Goal: Task Accomplishment & Management: Use online tool/utility

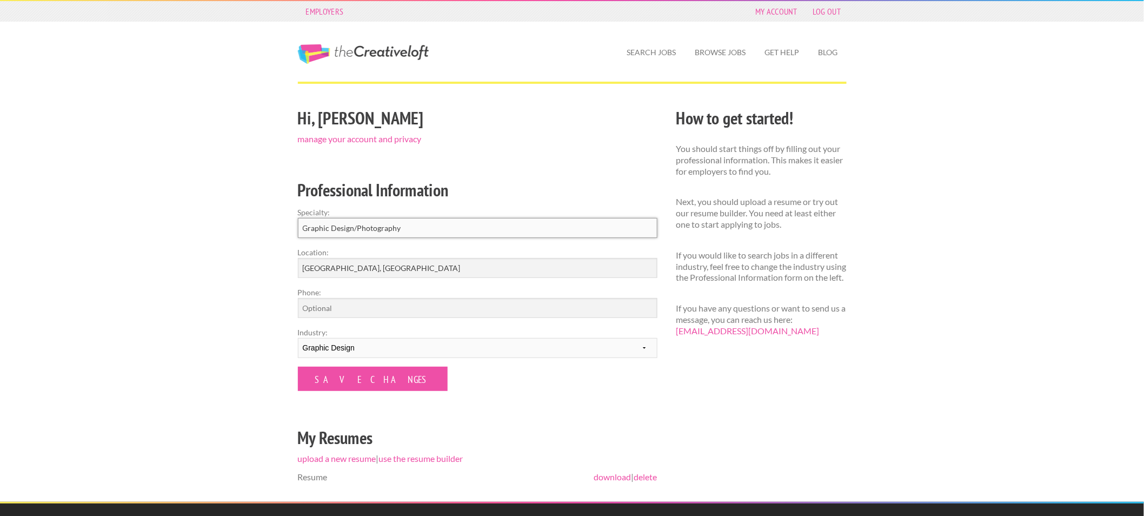
drag, startPoint x: 414, startPoint y: 228, endPoint x: 356, endPoint y: 226, distance: 58.4
click at [356, 226] on input "Graphic Design/Photography" at bounding box center [478, 228] width 360 height 20
type input "Graphic Design"
click at [353, 378] on input "Save Changes" at bounding box center [373, 379] width 150 height 24
click at [673, 47] on link "Search Jobs" at bounding box center [652, 52] width 67 height 25
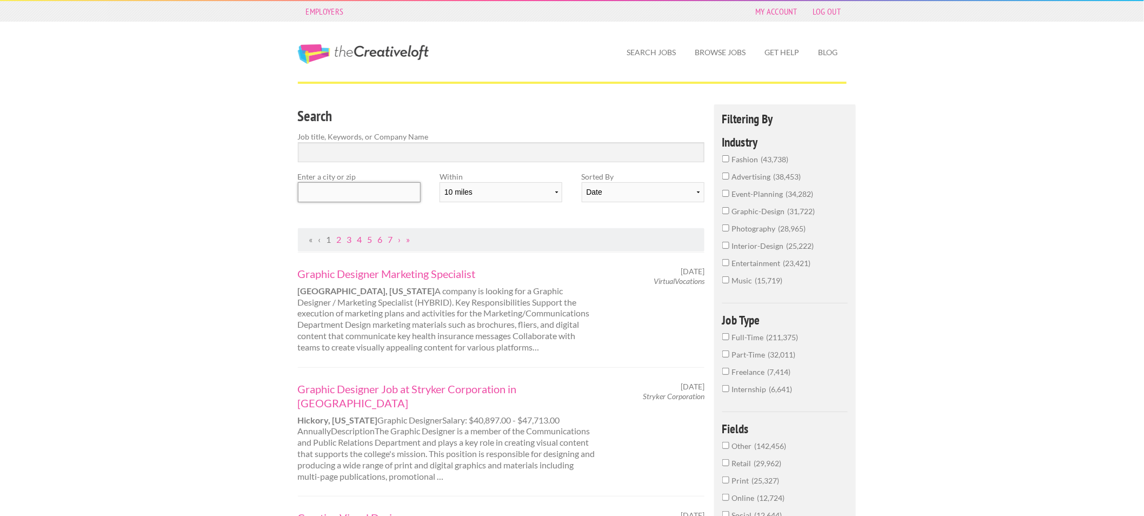
click at [360, 189] on input "text" at bounding box center [359, 192] width 123 height 20
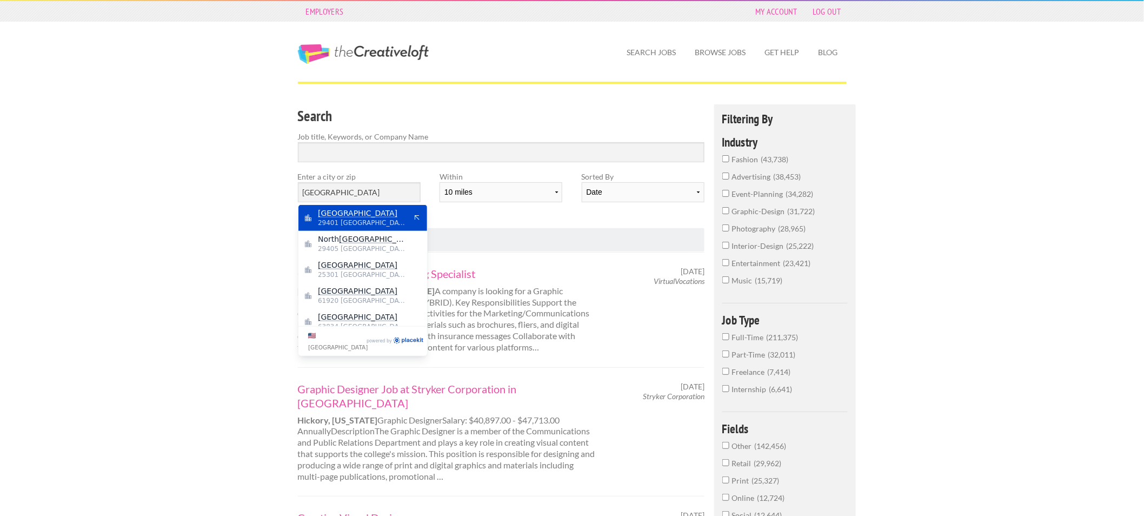
click at [354, 218] on span "29401 United States of America" at bounding box center [362, 223] width 89 height 10
type input "Charleston"
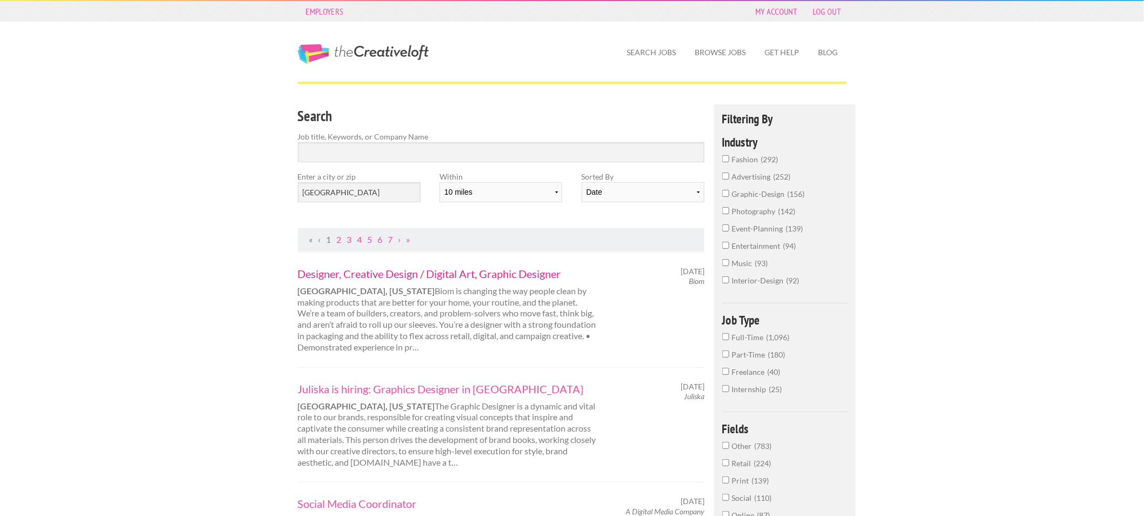
click at [473, 273] on link "Designer, Creative Design ​/ Digital Art, Graphic Designer" at bounding box center [448, 274] width 301 height 14
click at [325, 496] on link "Social Media Coordinator" at bounding box center [448, 503] width 301 height 14
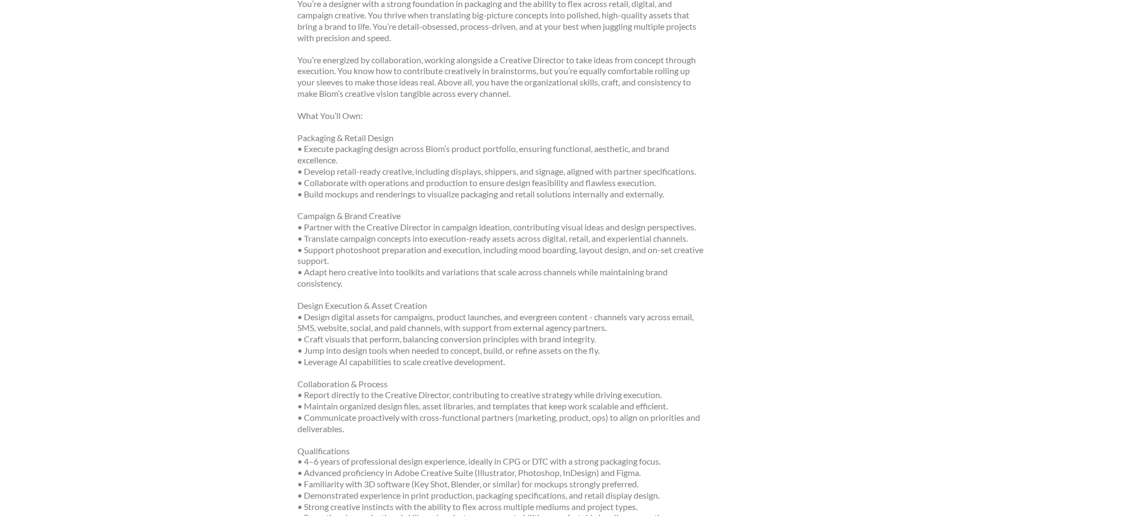
scroll to position [420, 0]
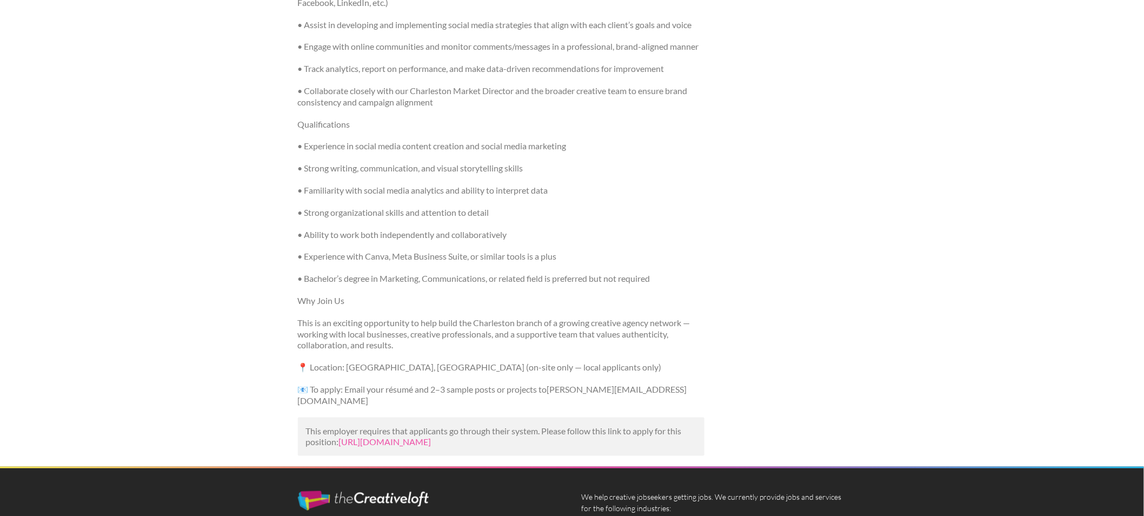
scroll to position [360, 0]
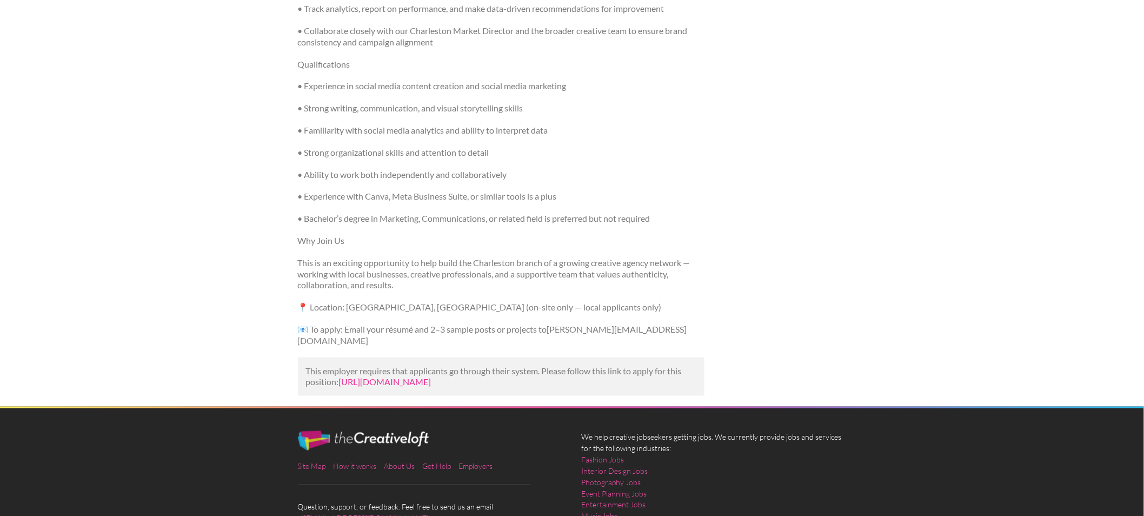
click at [366, 376] on link "https://www.linkedin.com/jobs/view/social-media-coordinator-at-a-digital-media-…" at bounding box center [385, 381] width 92 height 10
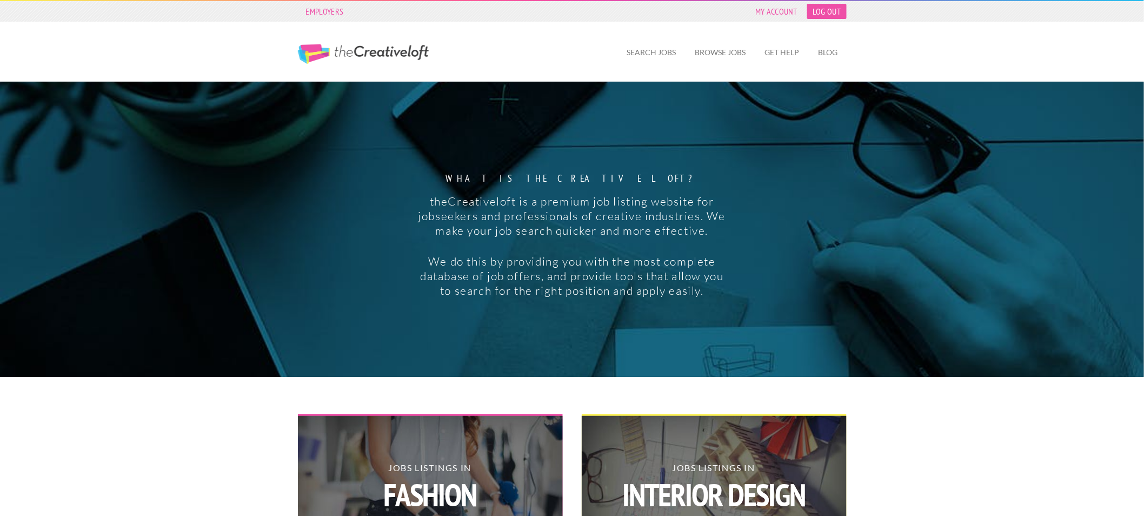
click at [818, 15] on link "Log Out" at bounding box center [826, 11] width 39 height 15
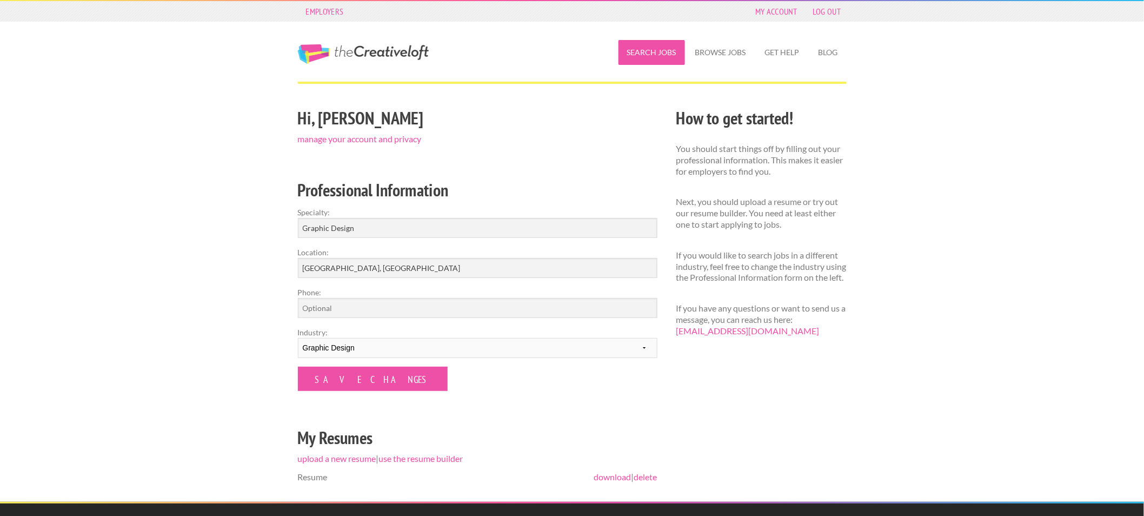
click at [643, 52] on link "Search Jobs" at bounding box center [652, 52] width 67 height 25
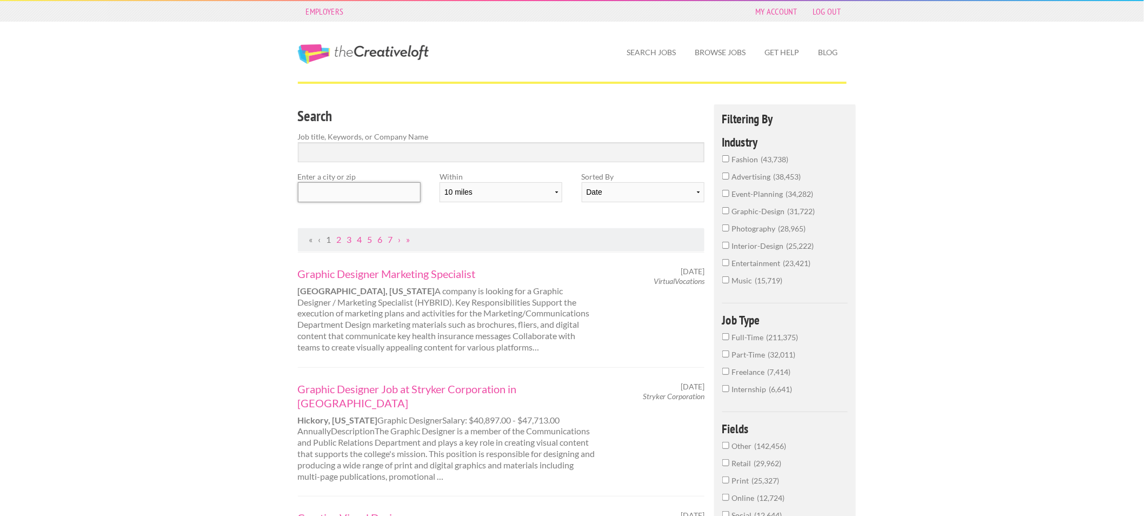
click at [324, 193] on input "text" at bounding box center [359, 192] width 123 height 20
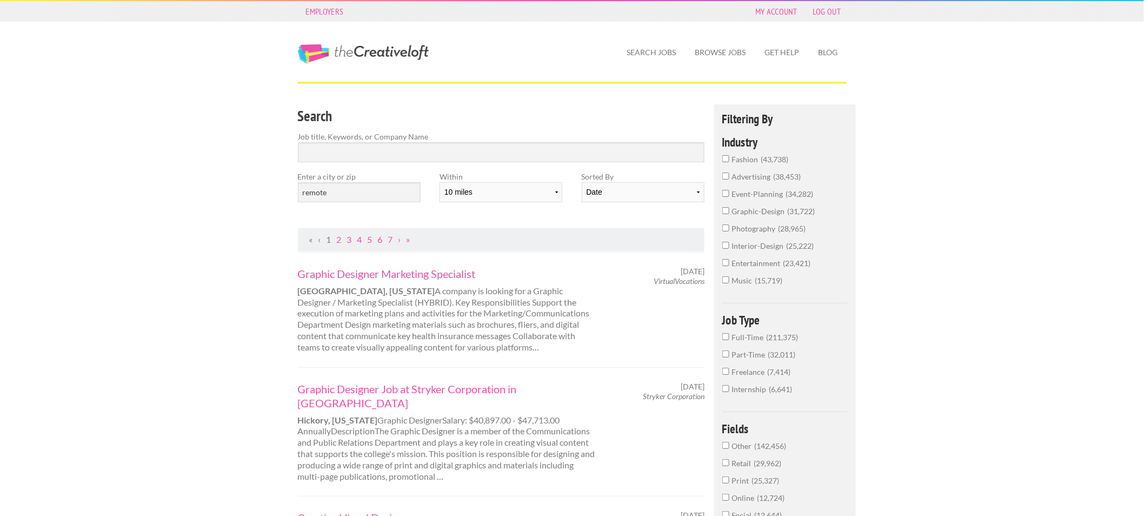
click at [763, 208] on span "graphic-design" at bounding box center [760, 211] width 56 height 9
click at [729, 208] on input "graphic-design 31,722" at bounding box center [725, 210] width 7 height 7
click at [779, 349] on span "27,783" at bounding box center [781, 353] width 28 height 9
click at [729, 349] on input "Full-Time 27,783" at bounding box center [725, 352] width 7 height 7
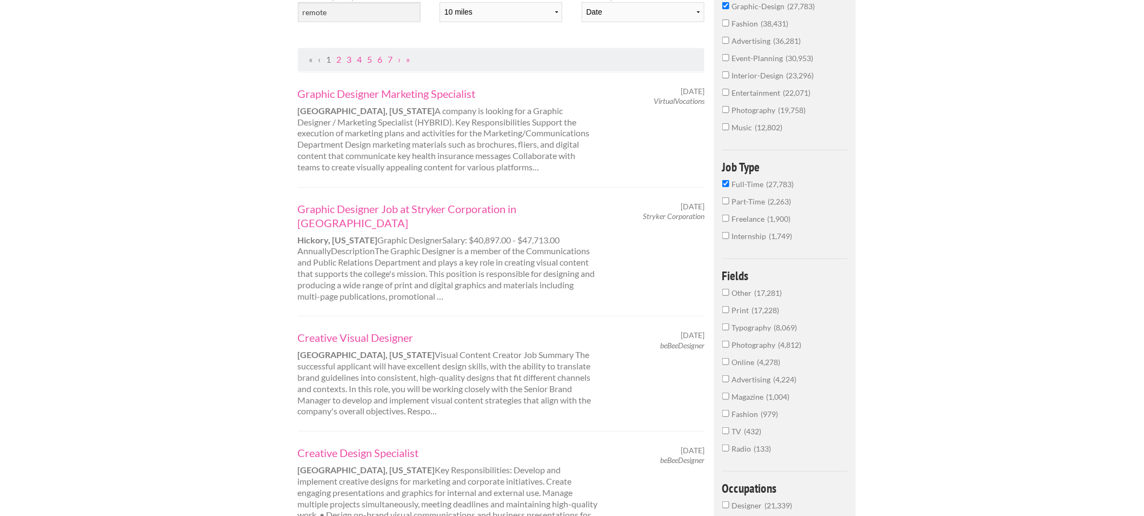
scroll to position [240, 0]
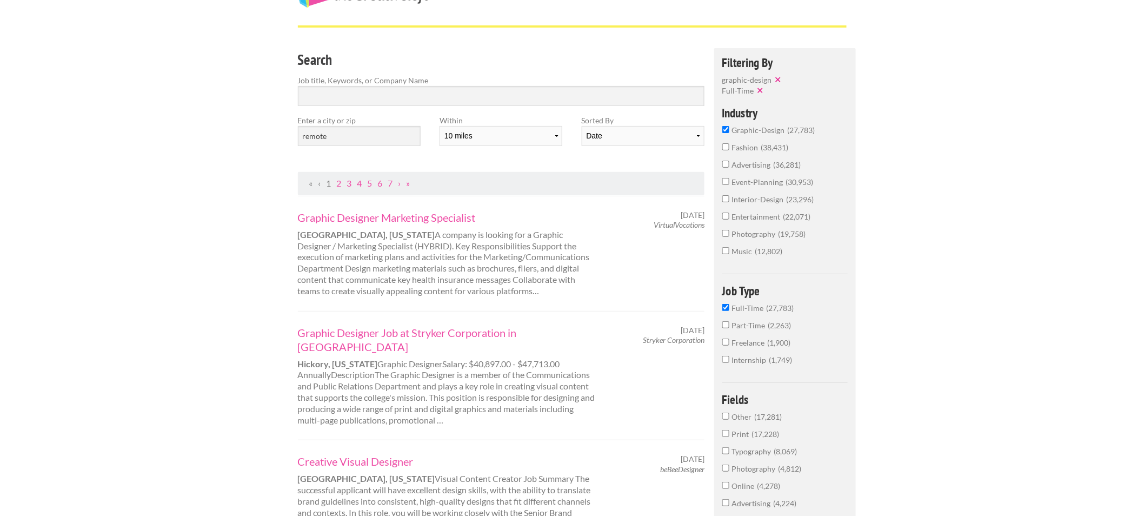
scroll to position [0, 0]
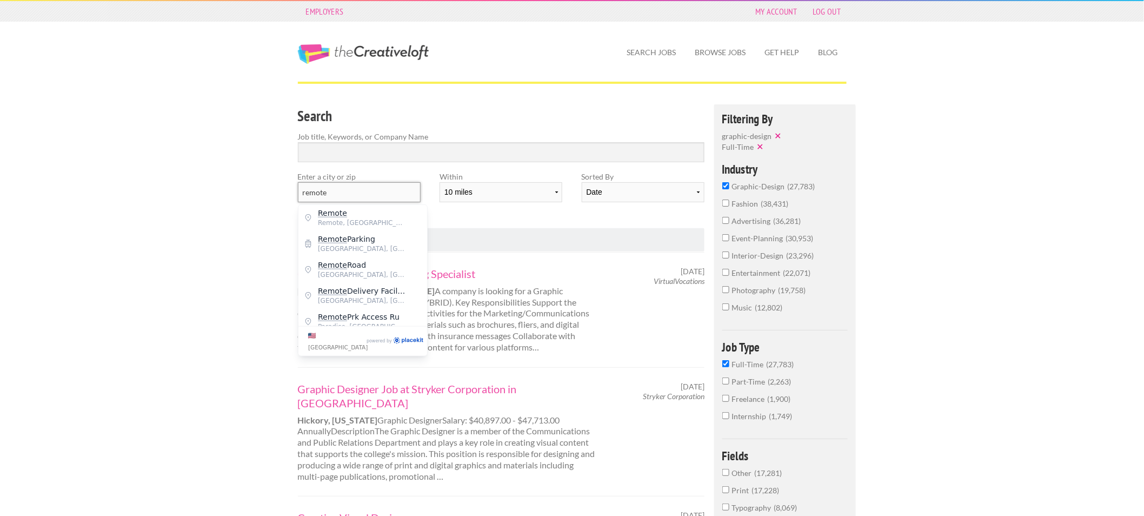
drag, startPoint x: 356, startPoint y: 196, endPoint x: 238, endPoint y: 190, distance: 118.0
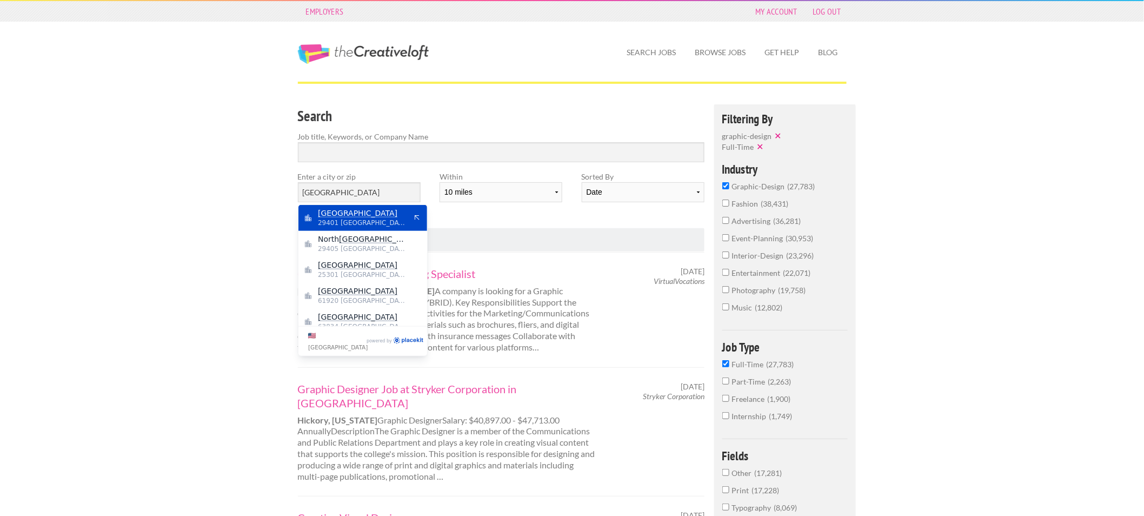
click at [331, 224] on span "29401 United States of America" at bounding box center [362, 223] width 89 height 10
type input "Charleston"
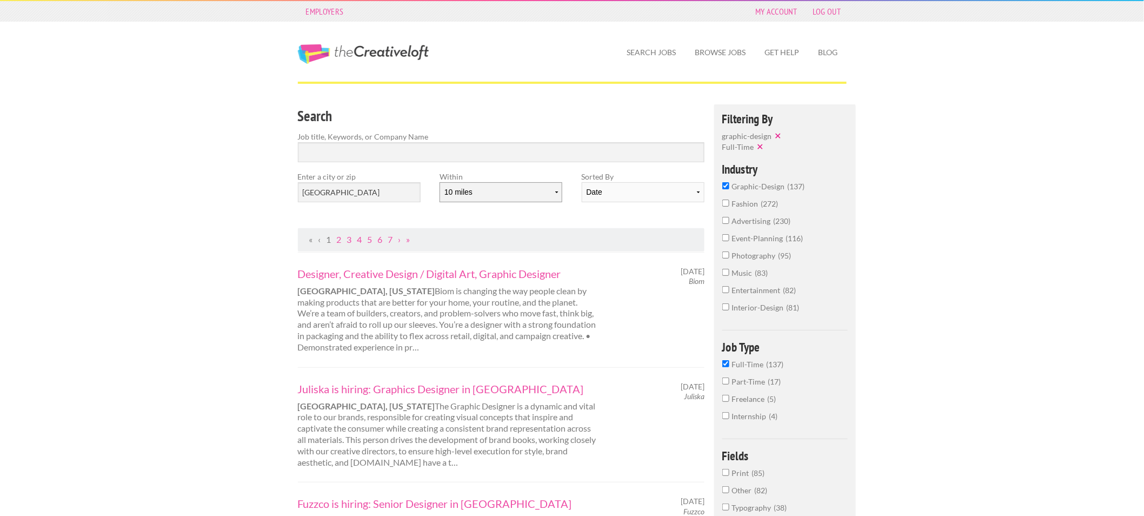
click at [503, 188] on select "10 miles 20 miles 50 miles 100 miles 200 miles 300 miles 400 miles 500 miles" at bounding box center [501, 192] width 123 height 20
select select "20"
click at [440, 182] on select "10 miles 20 miles 50 miles 100 miles 200 miles 300 miles 400 miles 500 miles" at bounding box center [501, 192] width 123 height 20
click at [822, 8] on link "Log Out" at bounding box center [826, 11] width 39 height 15
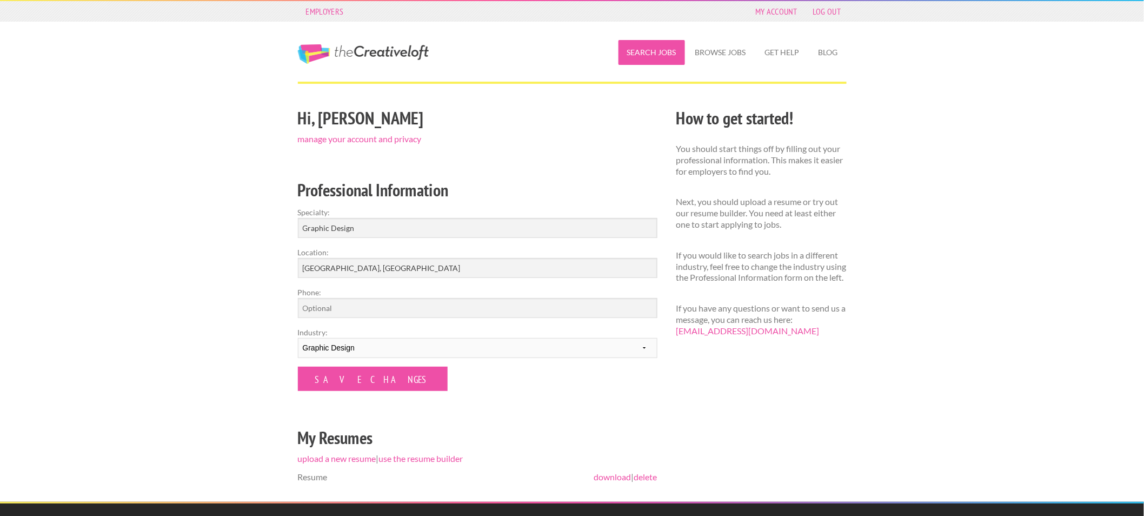
click at [631, 50] on link "Search Jobs" at bounding box center [652, 52] width 67 height 25
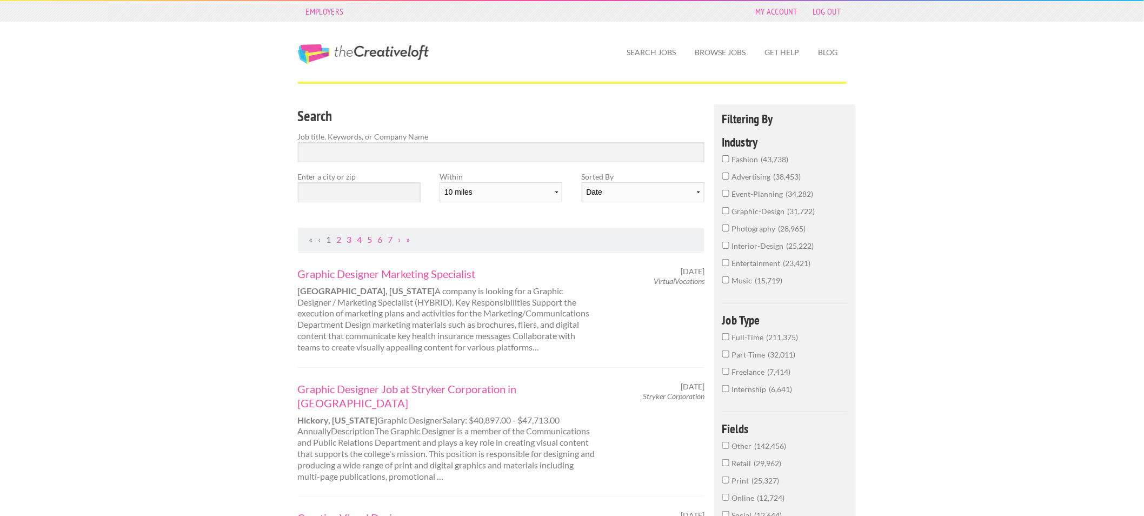
click at [747, 276] on span "music" at bounding box center [743, 280] width 23 height 9
click at [729, 276] on input "music 15,719" at bounding box center [725, 279] width 7 height 7
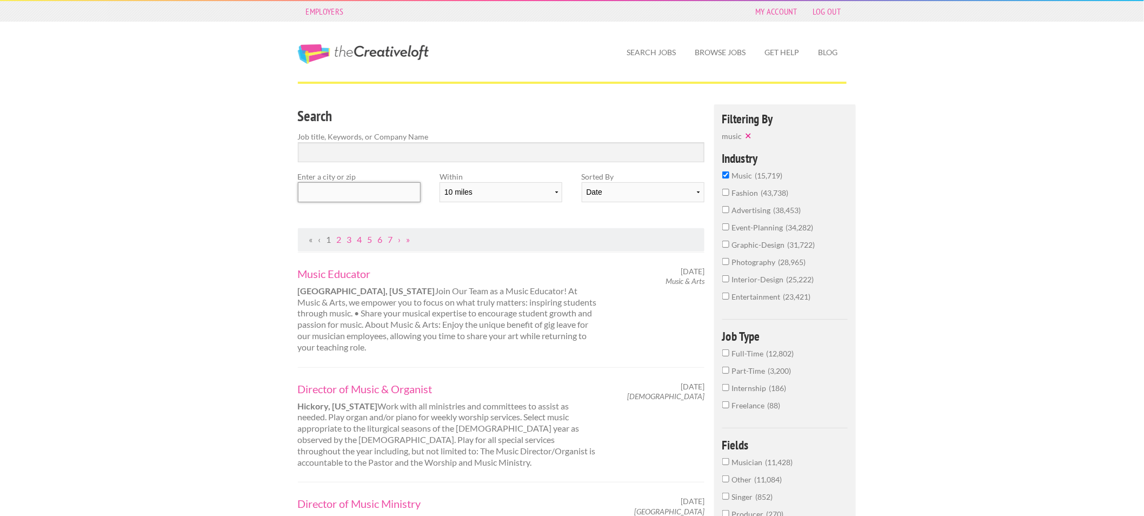
click at [389, 196] on input "text" at bounding box center [359, 192] width 123 height 20
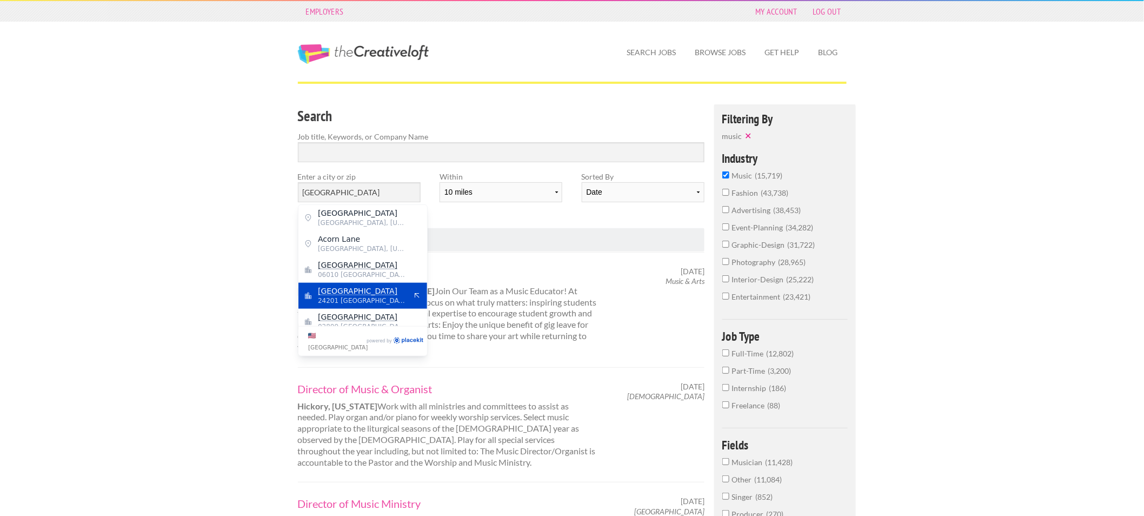
click at [339, 294] on mark "Bristol" at bounding box center [357, 291] width 79 height 9
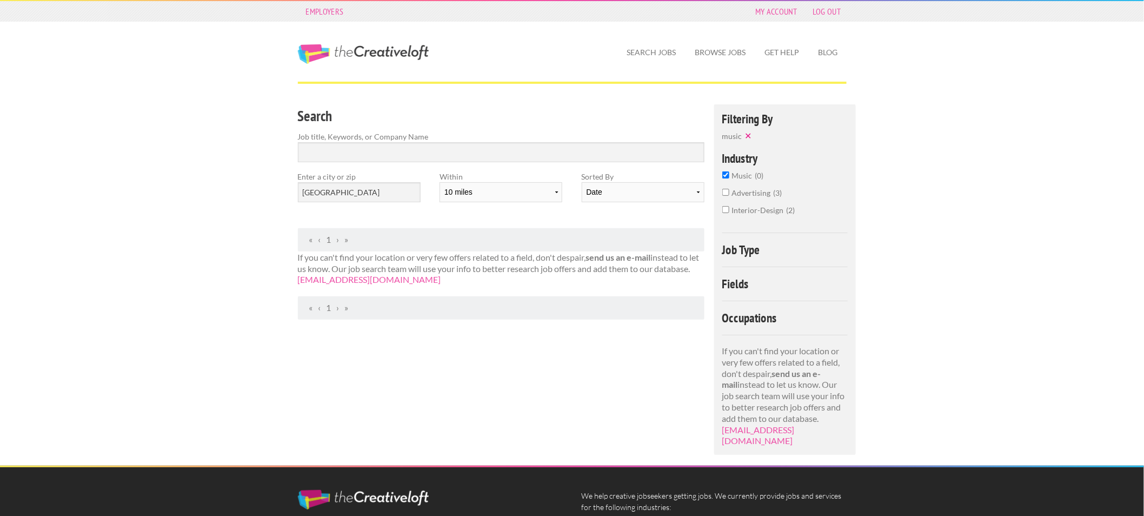
click at [751, 194] on span "advertising" at bounding box center [753, 192] width 42 height 9
click at [729, 194] on input "advertising 3" at bounding box center [725, 192] width 7 height 7
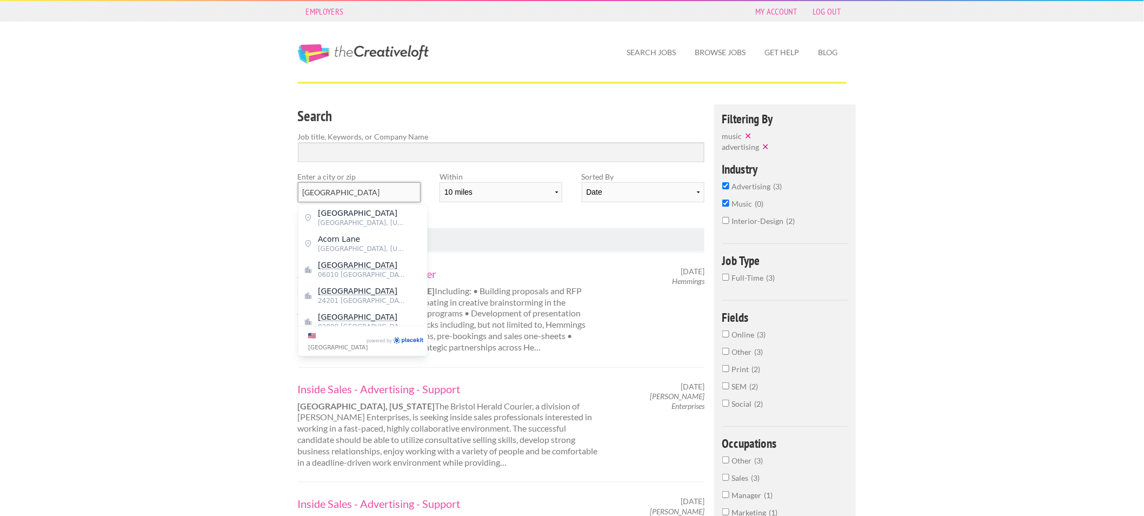
drag, startPoint x: 333, startPoint y: 190, endPoint x: 205, endPoint y: 185, distance: 127.7
click at [205, 185] on div "Employers My Account Log Out The Creative Loft Search Jobs Browse Jobs Get Help…" at bounding box center [572, 432] width 1144 height 864
click at [331, 222] on span "29401 United States of America" at bounding box center [362, 223] width 89 height 10
type input "Charleston"
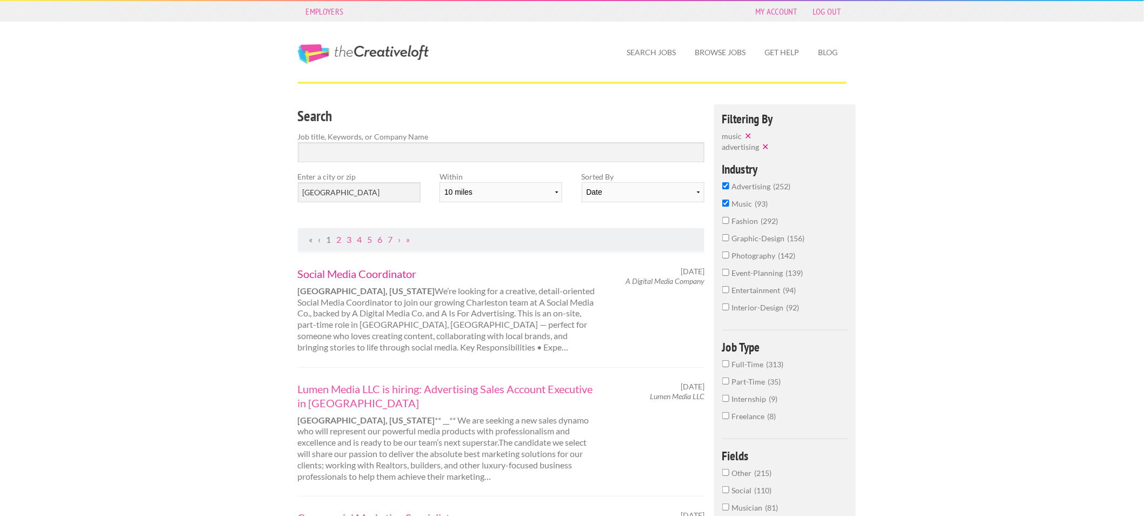
click at [385, 272] on link "Social Media Coordinator" at bounding box center [448, 274] width 301 height 14
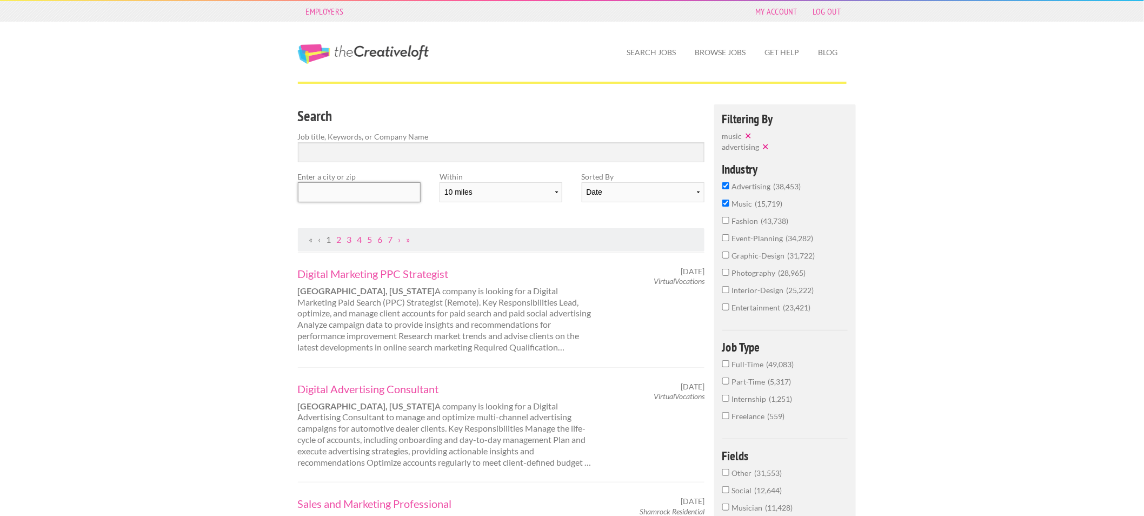
click at [366, 198] on input "text" at bounding box center [359, 192] width 123 height 20
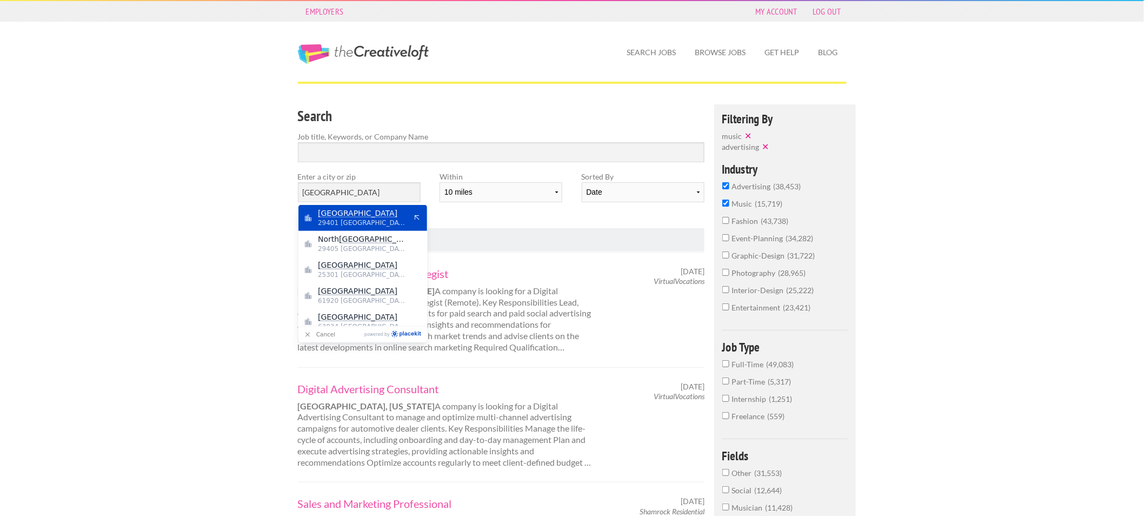
click at [361, 217] on span "Charleston" at bounding box center [362, 213] width 89 height 10
type input "Charleston"
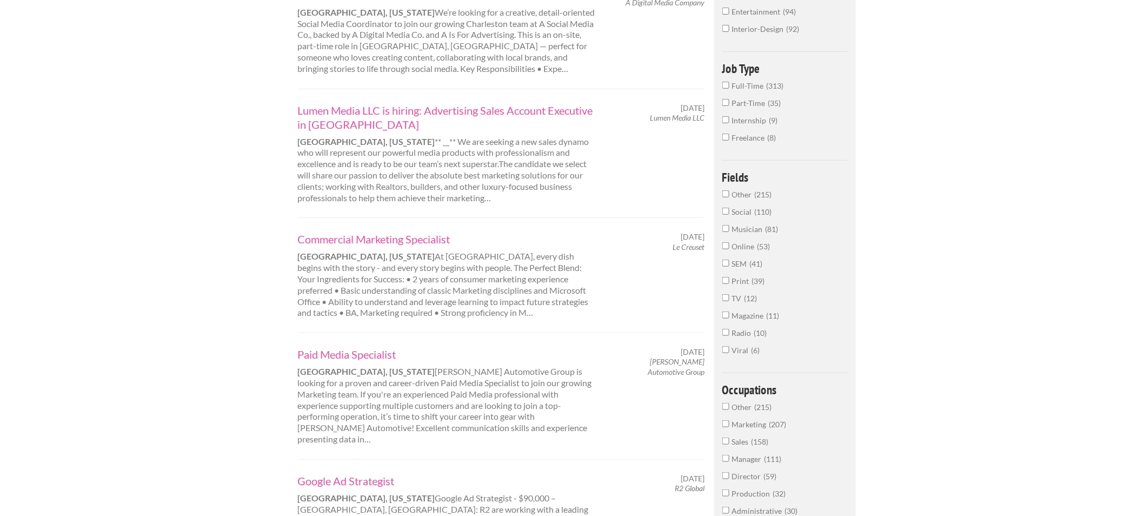
scroll to position [300, 0]
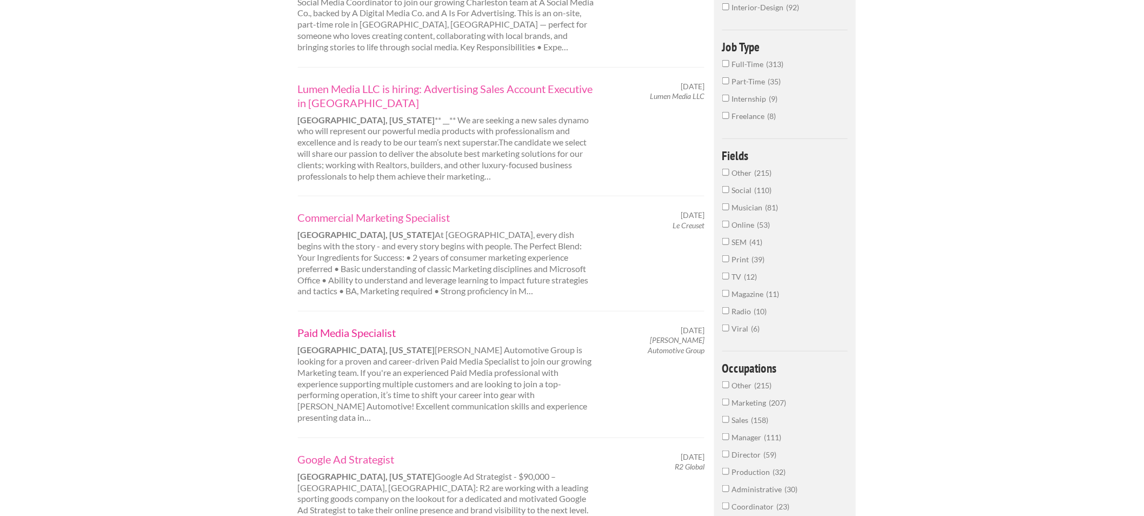
click at [329, 337] on link "Paid Media Specialist" at bounding box center [448, 333] width 301 height 14
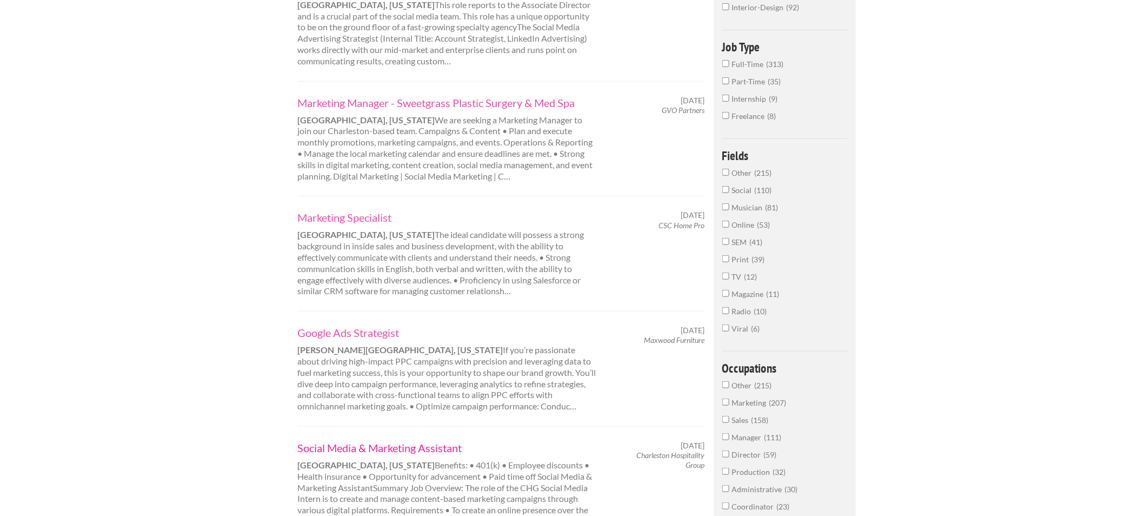
click at [422, 441] on link "Social Media & Marketing Assistant" at bounding box center [448, 448] width 301 height 14
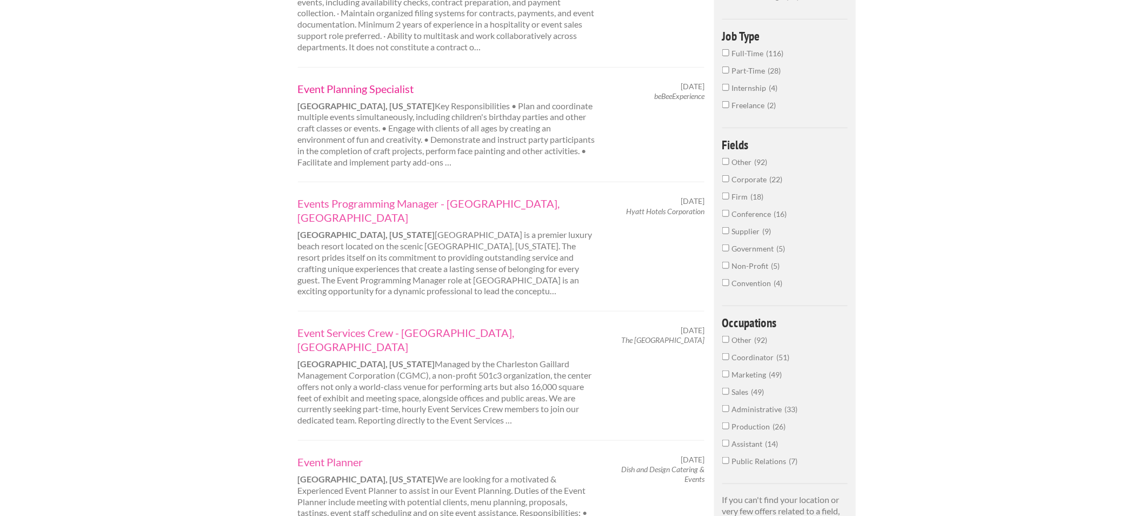
click at [385, 96] on link "Event Planning Specialist" at bounding box center [448, 89] width 301 height 14
click at [344, 455] on link "Event Planner" at bounding box center [448, 462] width 301 height 14
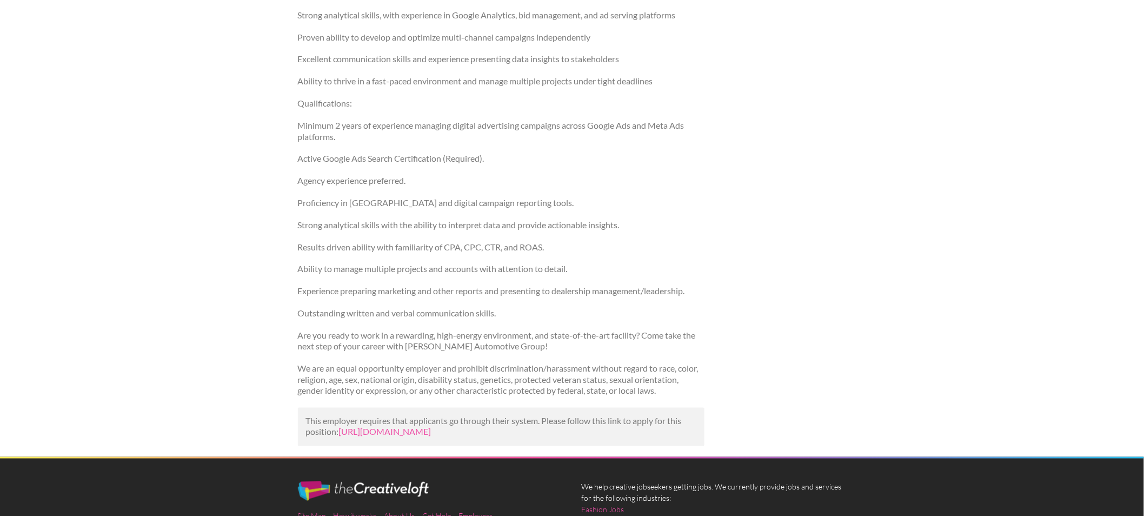
scroll to position [480, 0]
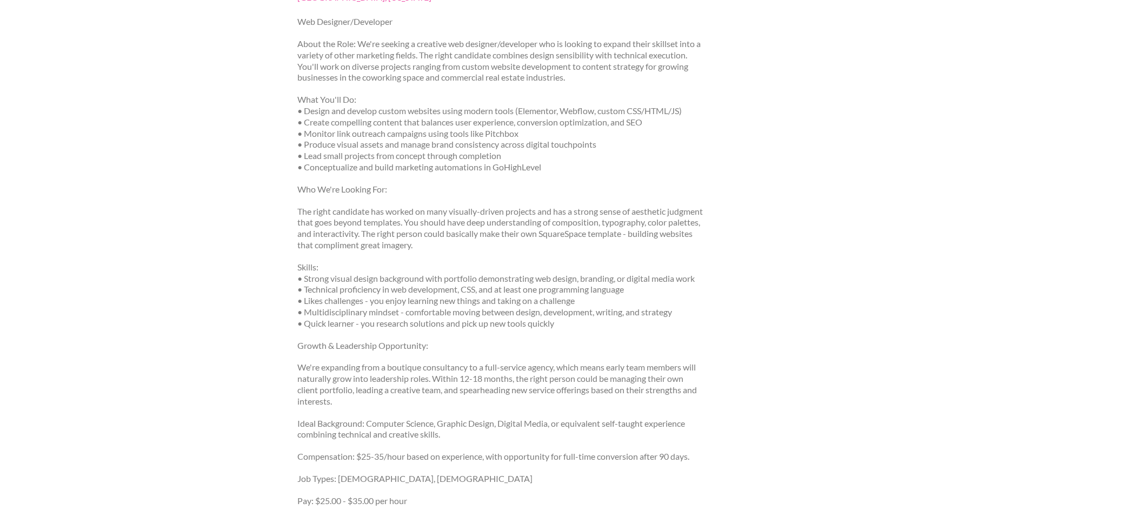
scroll to position [180, 0]
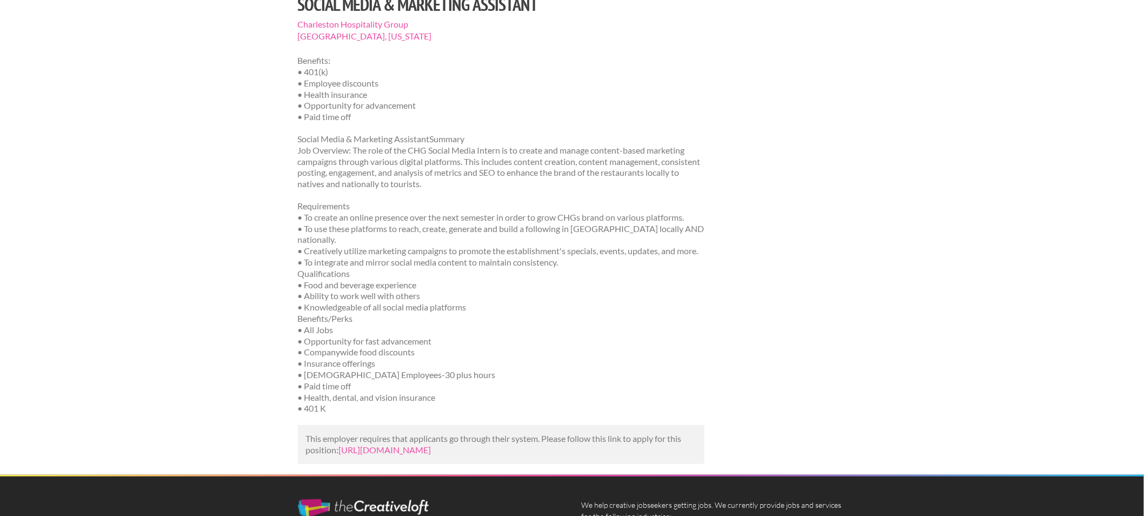
scroll to position [60, 0]
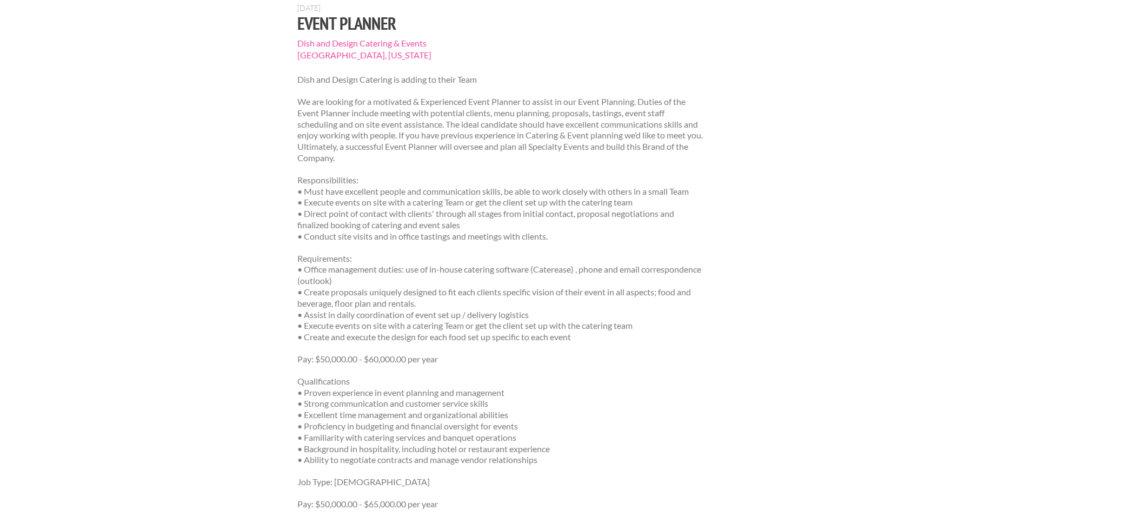
scroll to position [120, 0]
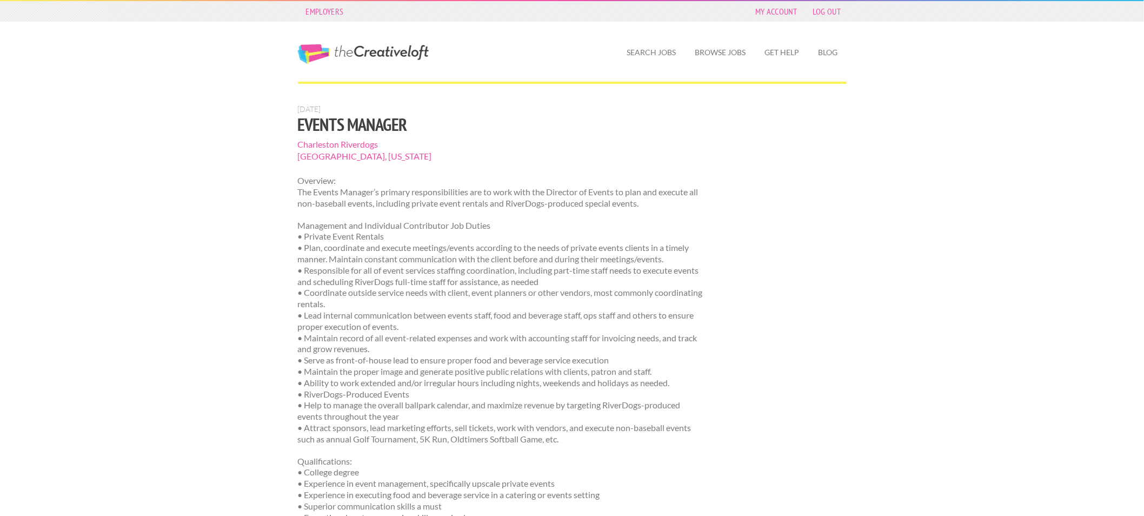
scroll to position [60, 0]
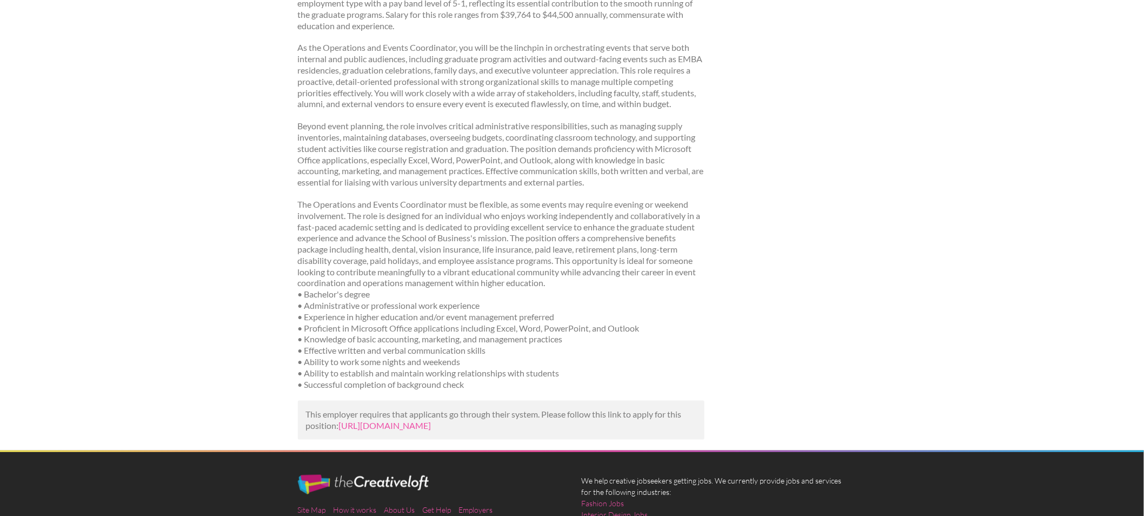
scroll to position [360, 0]
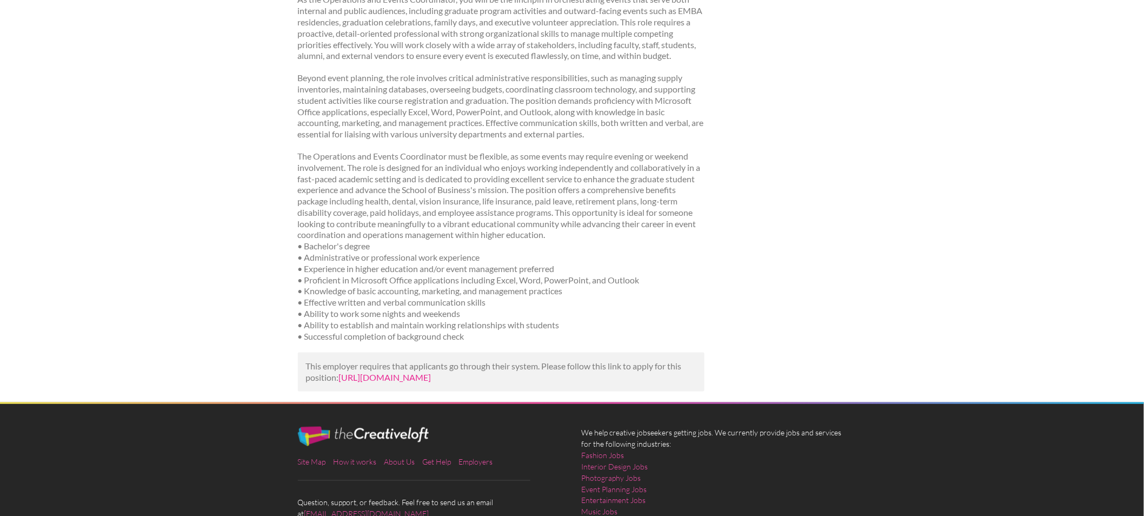
click at [431, 382] on link "[URL][DOMAIN_NAME]" at bounding box center [385, 377] width 92 height 10
